Goal: Information Seeking & Learning: Learn about a topic

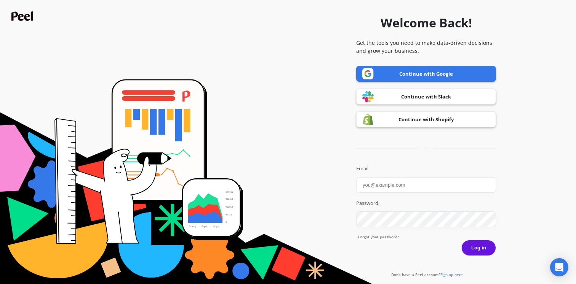
click at [424, 120] on link "Continue with Shopify" at bounding box center [426, 120] width 140 height 16
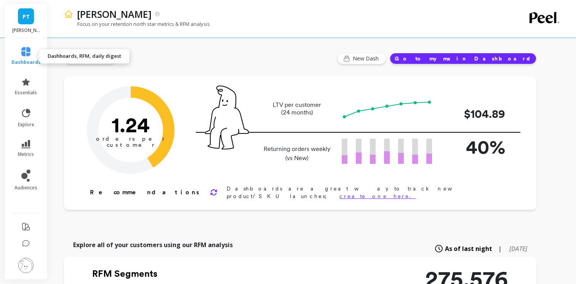
click at [33, 56] on link "dashboards" at bounding box center [25, 56] width 29 height 18
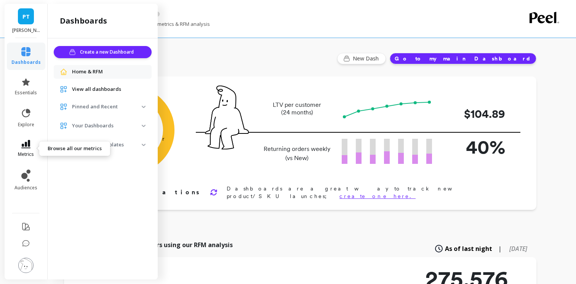
click at [27, 147] on icon at bounding box center [25, 144] width 9 height 8
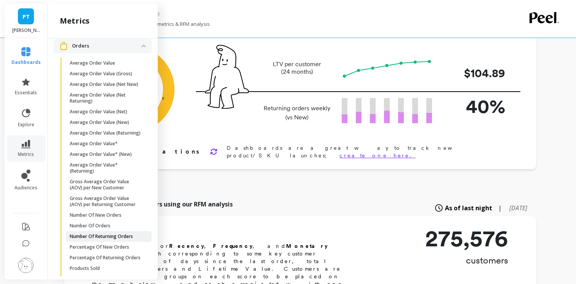
scroll to position [109, 0]
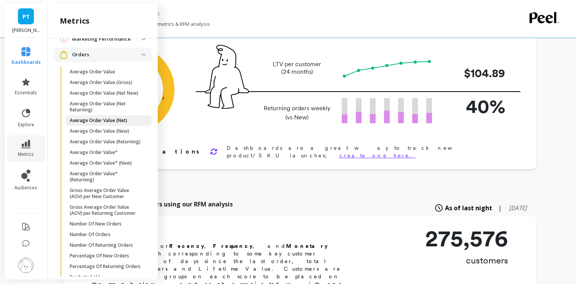
click at [126, 115] on link "Average Order Value (Net)" at bounding box center [109, 120] width 86 height 11
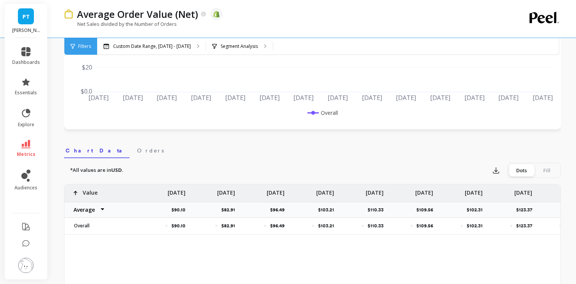
scroll to position [157, 0]
click at [137, 152] on span "Orders" at bounding box center [150, 151] width 27 height 8
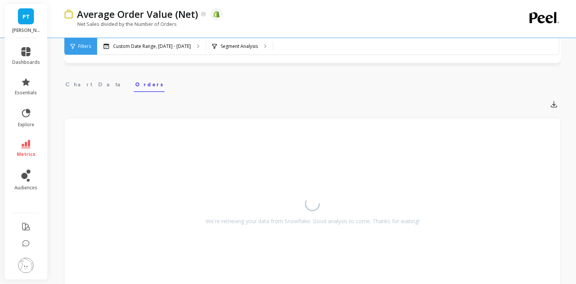
scroll to position [258, 0]
